Goal: Register for event/course: Register for event/course

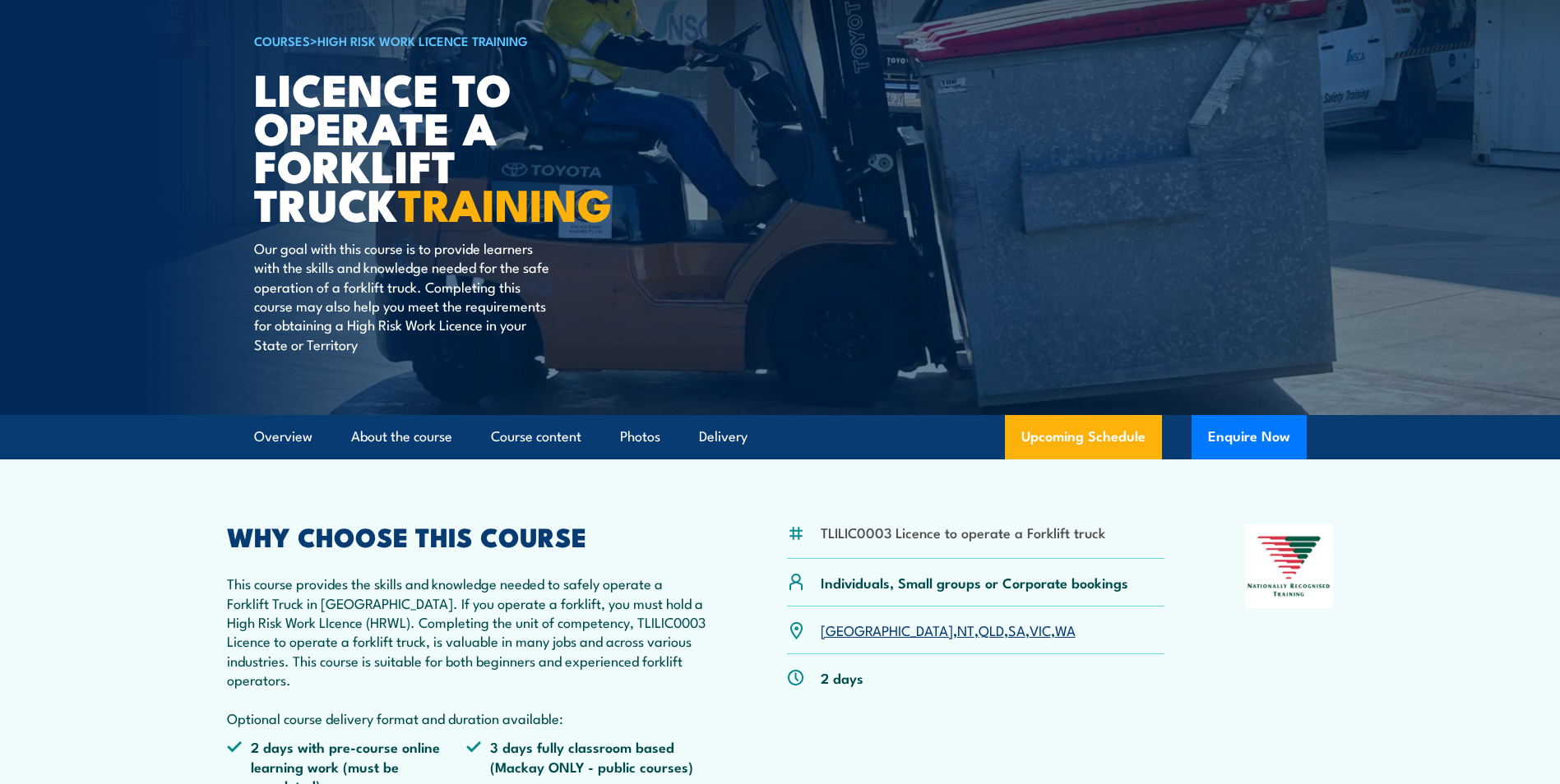
scroll to position [82, 0]
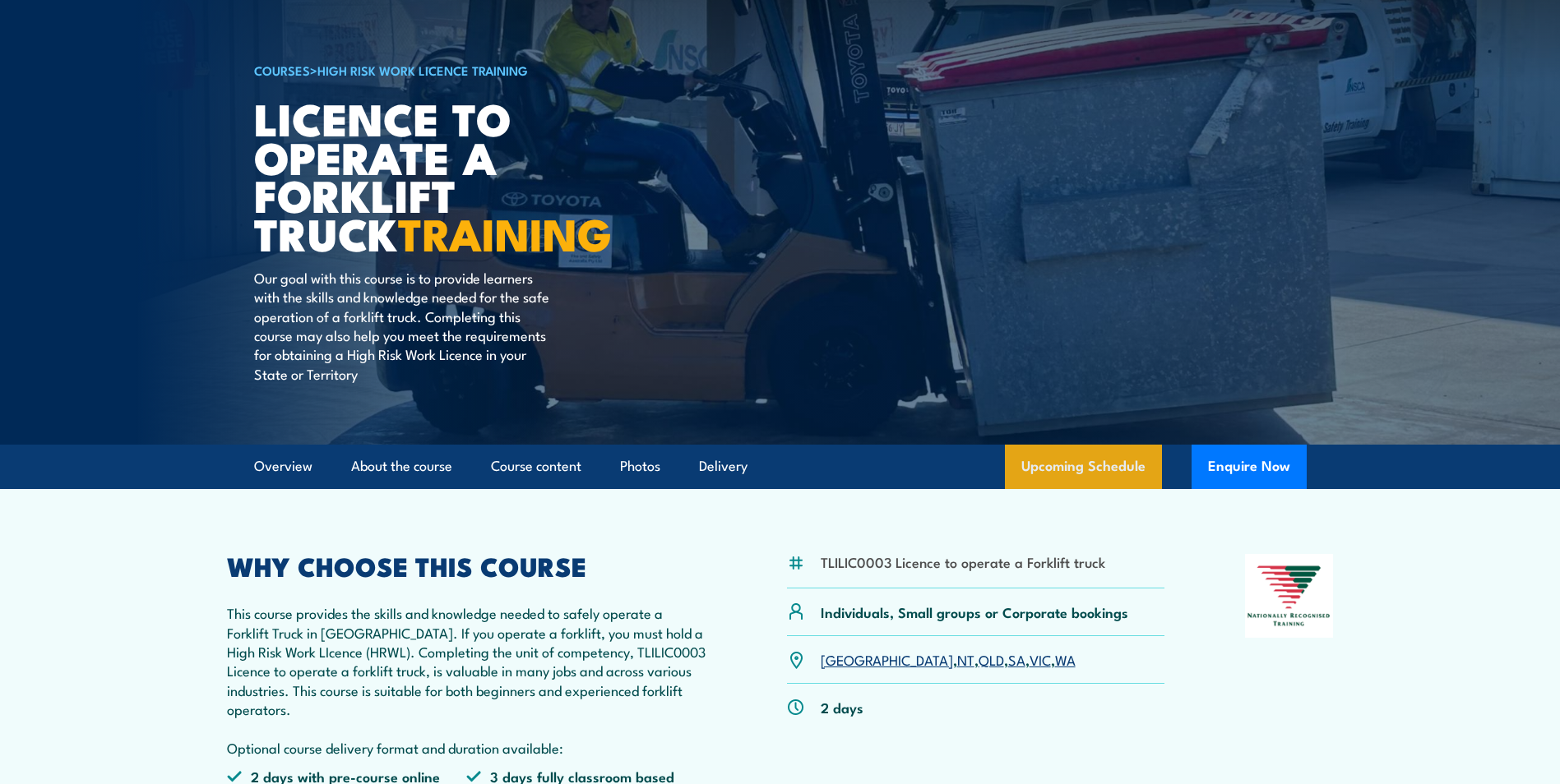
click at [1052, 449] on link "Upcoming Schedule" at bounding box center [1083, 467] width 157 height 45
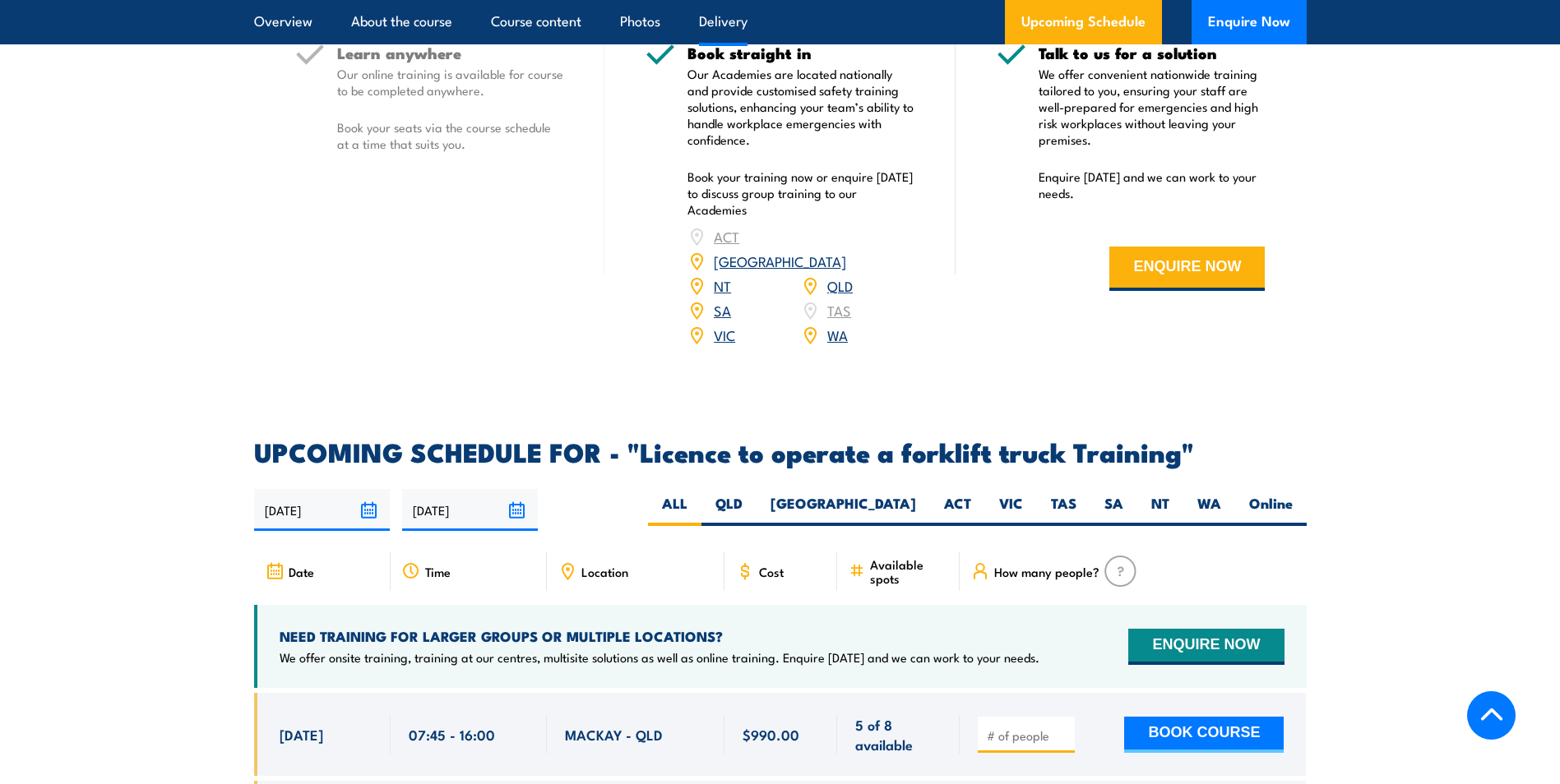
scroll to position [2424, 0]
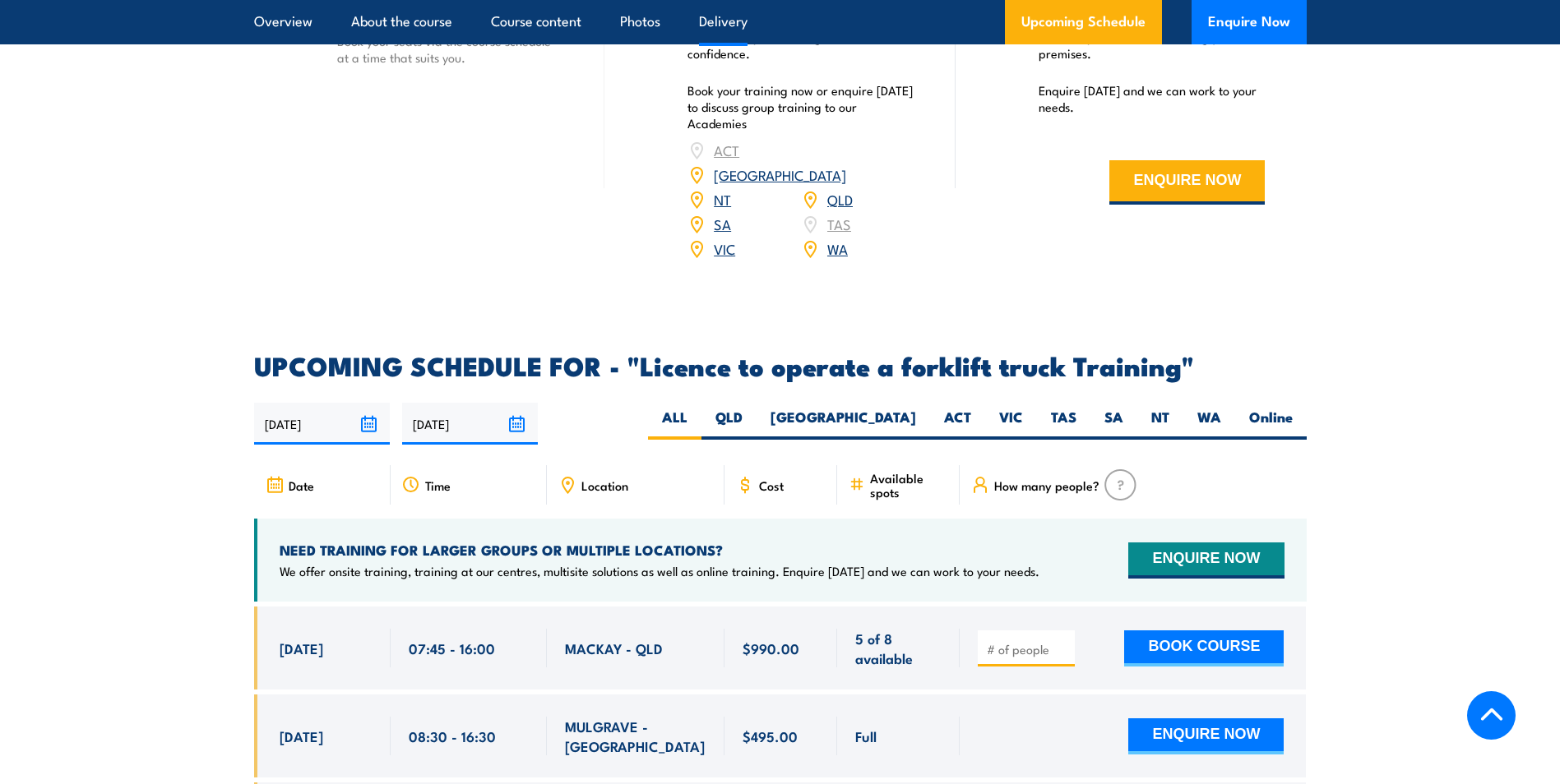
click at [618, 479] on span "Location" at bounding box center [605, 485] width 47 height 14
click at [567, 476] on icon at bounding box center [567, 485] width 18 height 18
click at [1014, 408] on label "VIC" at bounding box center [1011, 424] width 52 height 32
click at [1023, 408] on input "VIC" at bounding box center [1028, 413] width 10 height 10
radio input "true"
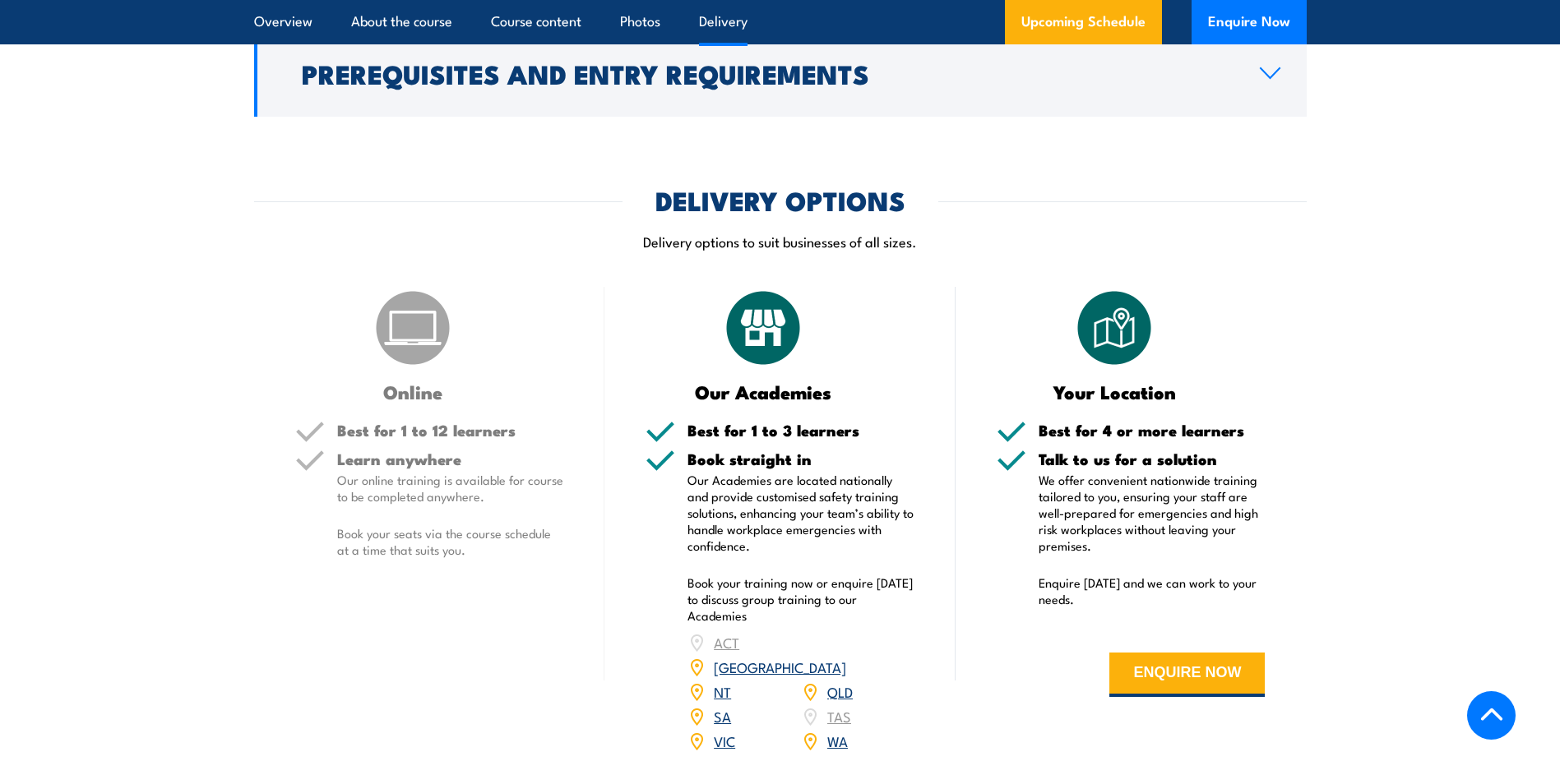
scroll to position [1930, 0]
